Goal: Register for event/course

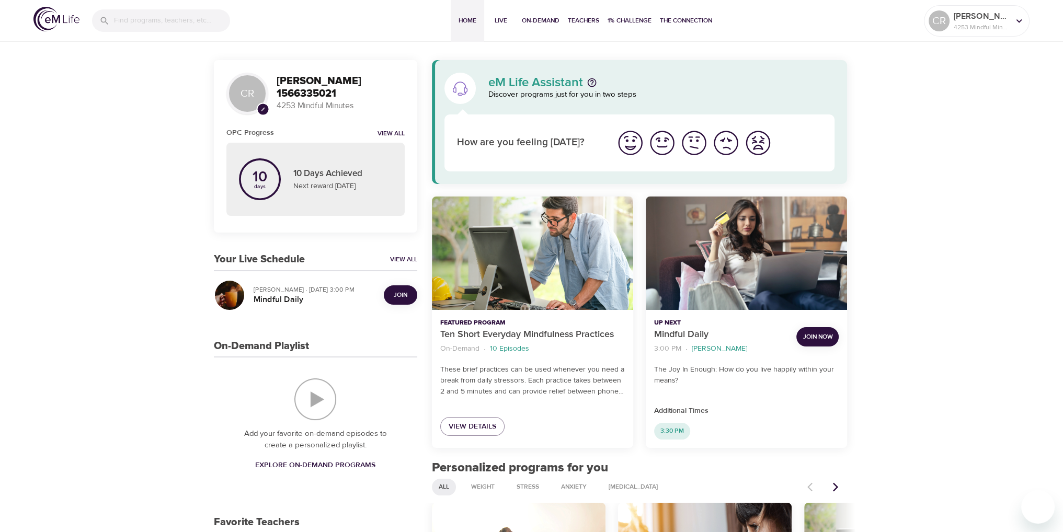
click at [396, 302] on button "Join" at bounding box center [400, 294] width 33 height 19
